Goal: Navigation & Orientation: Find specific page/section

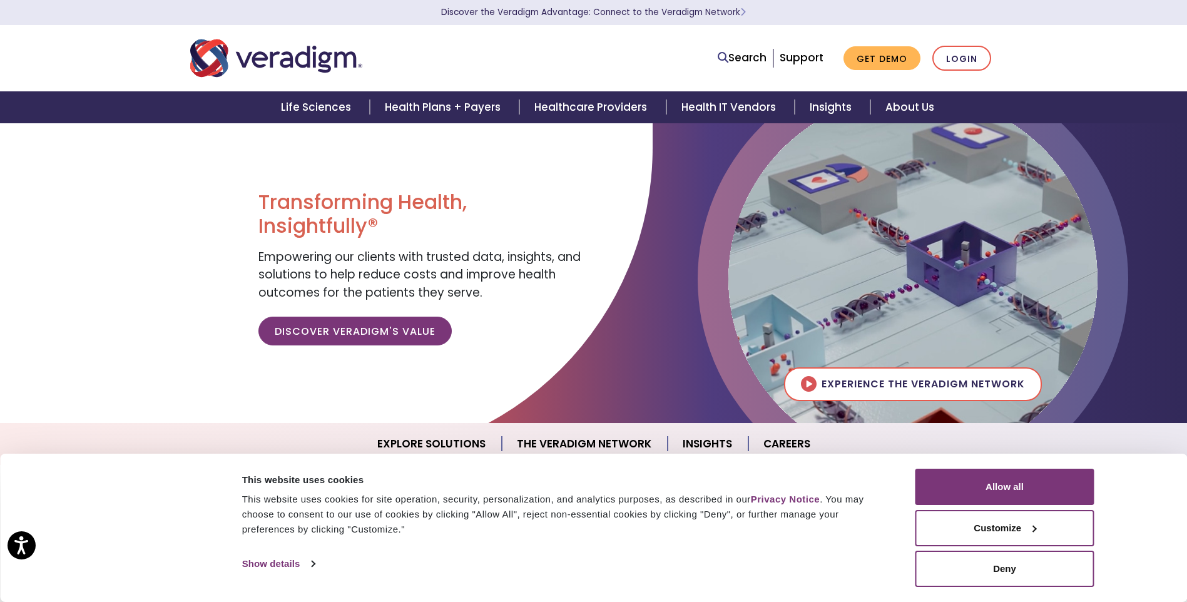
click at [178, 275] on div at bounding box center [326, 292] width 652 height 338
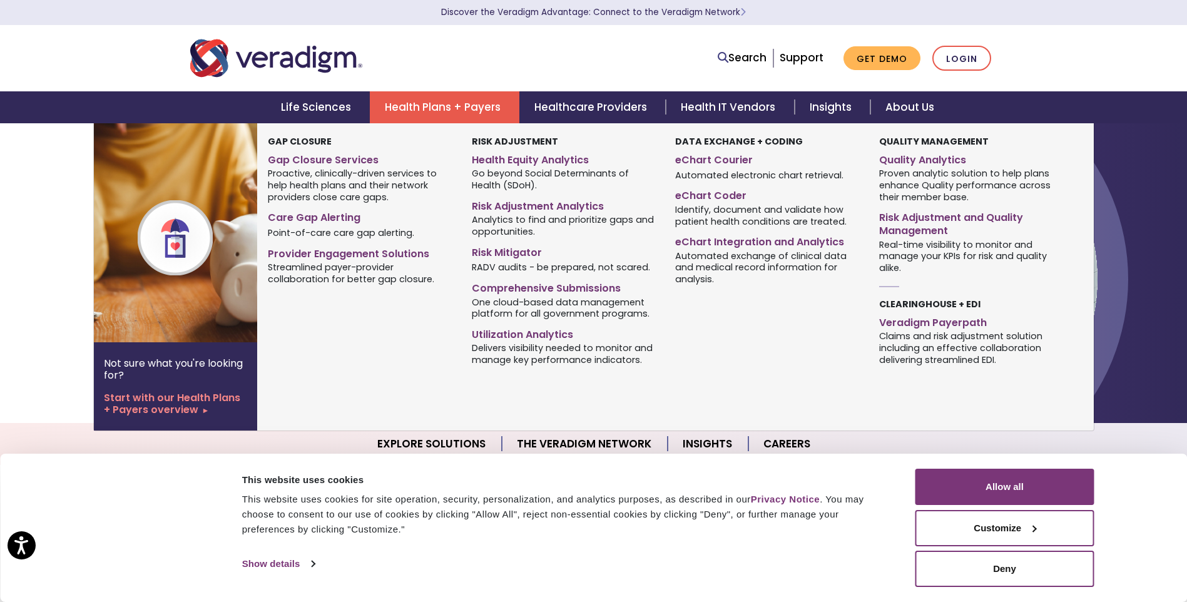
click at [450, 111] on link "Health Plans + Payers" at bounding box center [445, 107] width 150 height 32
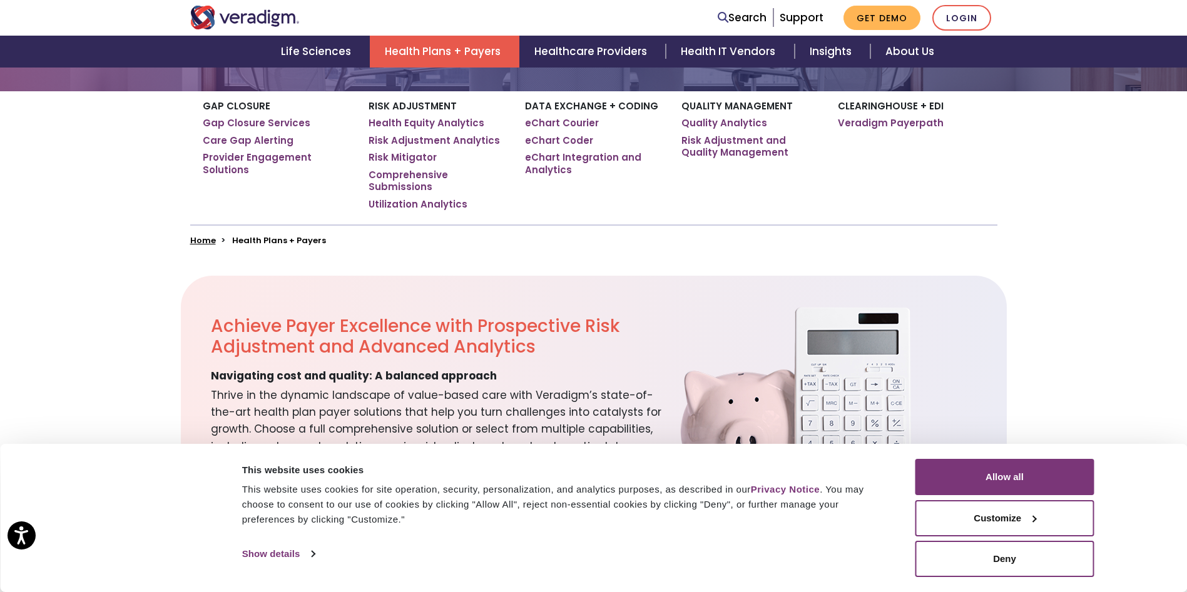
scroll to position [313, 0]
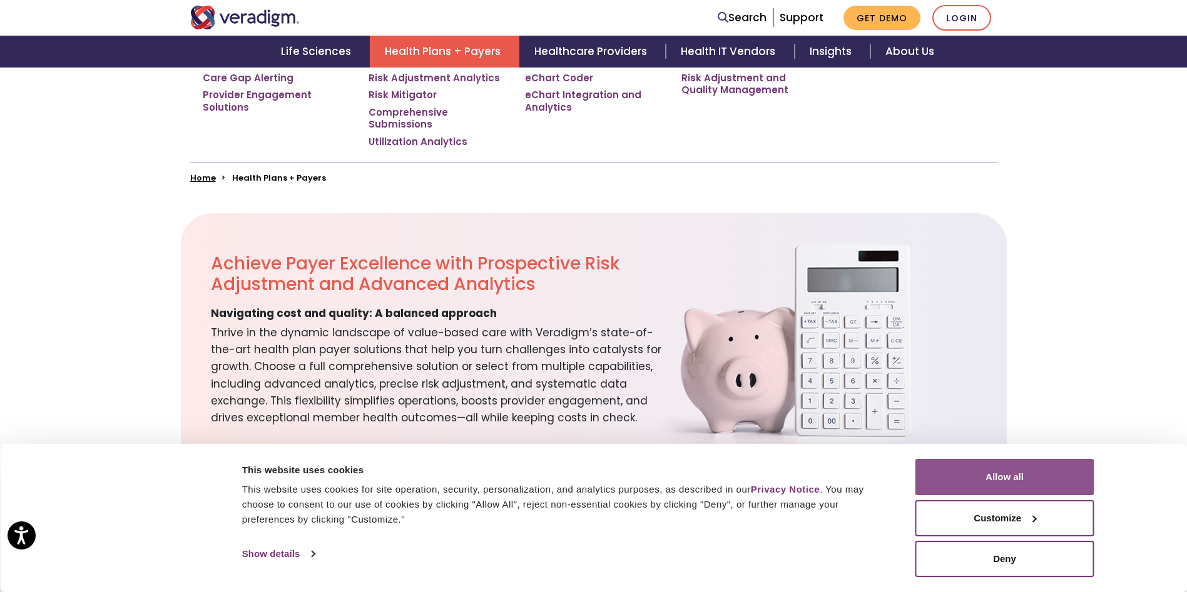
click at [997, 470] on button "Allow all" at bounding box center [1004, 477] width 179 height 36
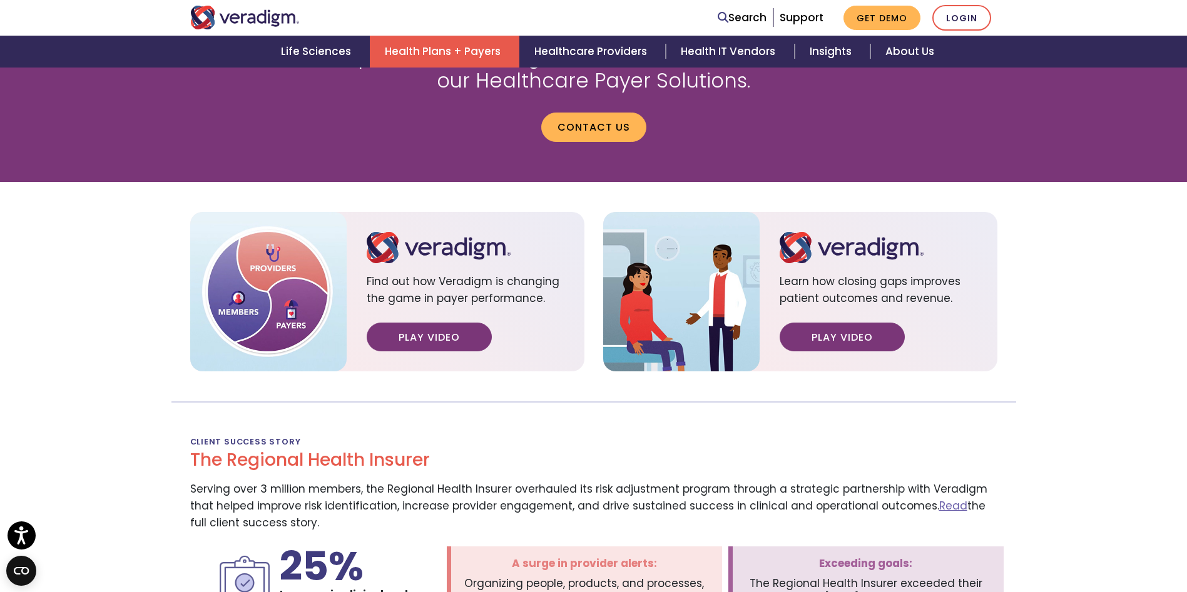
scroll to position [1553, 0]
